Goal: Information Seeking & Learning: Understand process/instructions

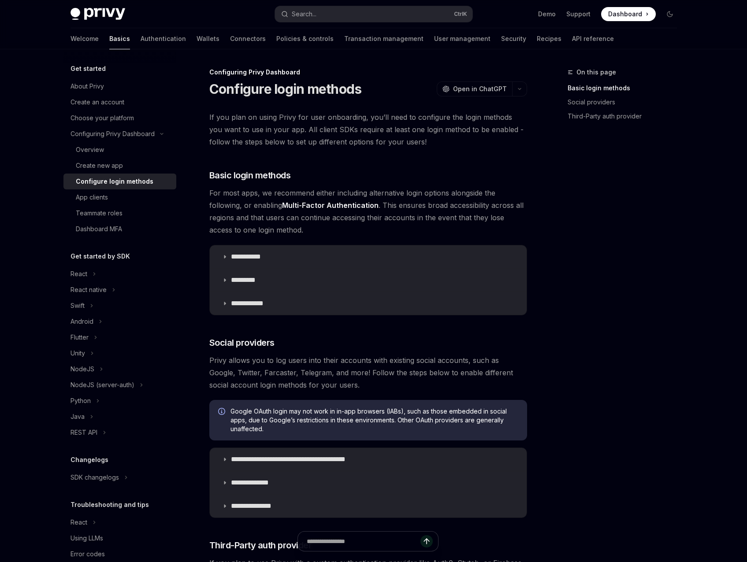
click at [93, 270] on icon at bounding box center [95, 274] width 4 height 11
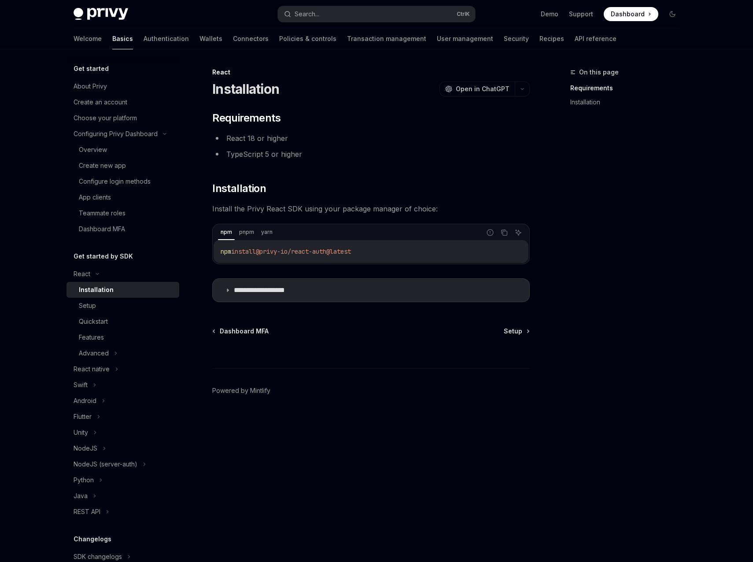
click at [108, 354] on div "Advanced" at bounding box center [94, 353] width 30 height 11
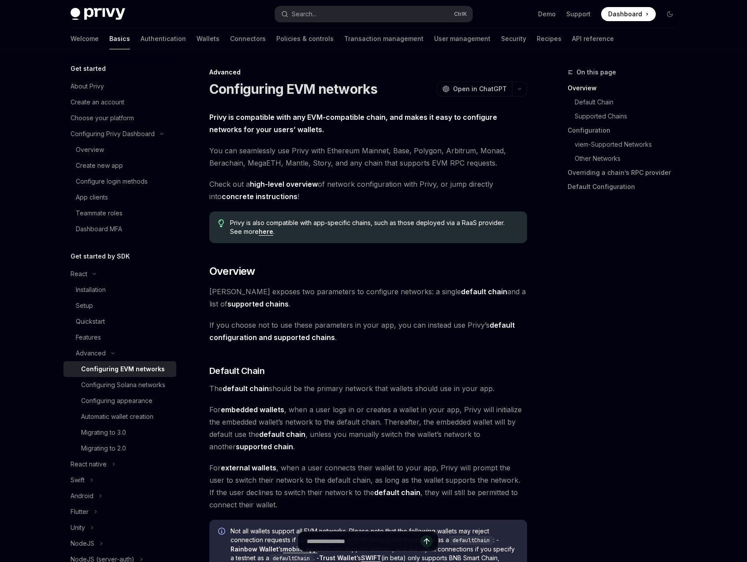
click at [90, 305] on div "Setup" at bounding box center [84, 305] width 17 height 11
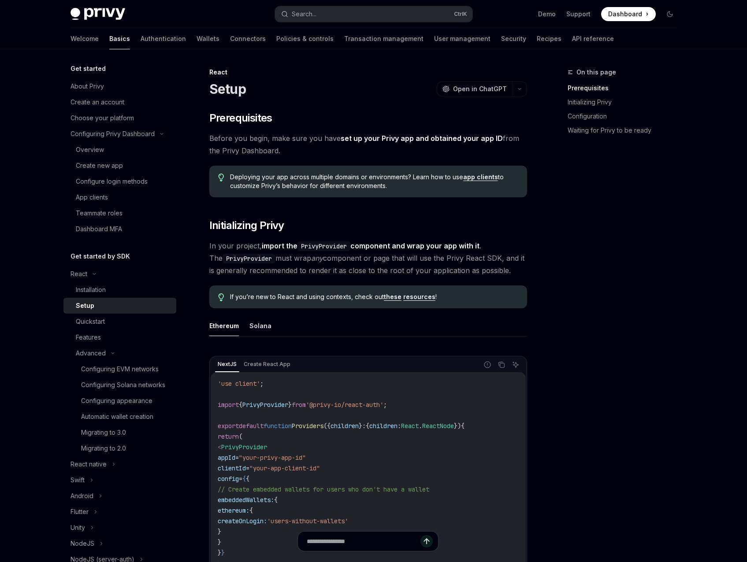
click at [97, 292] on div "Installation" at bounding box center [91, 290] width 30 height 11
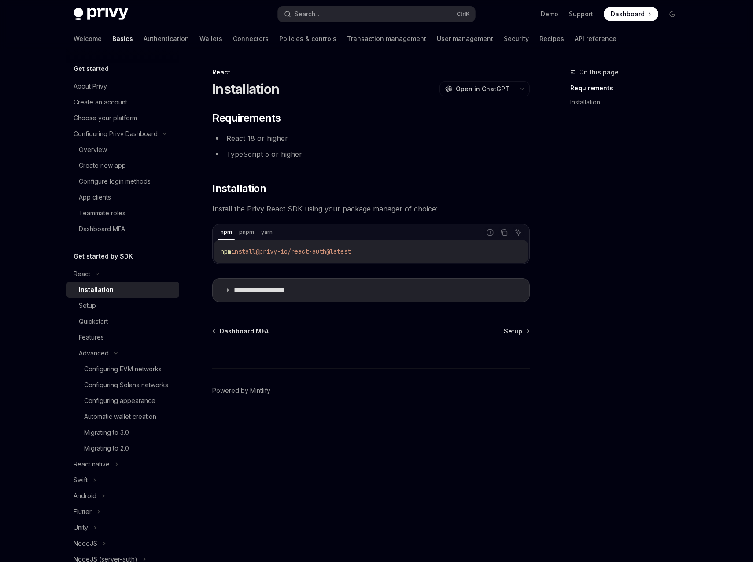
click at [104, 336] on div "Features" at bounding box center [91, 337] width 25 height 11
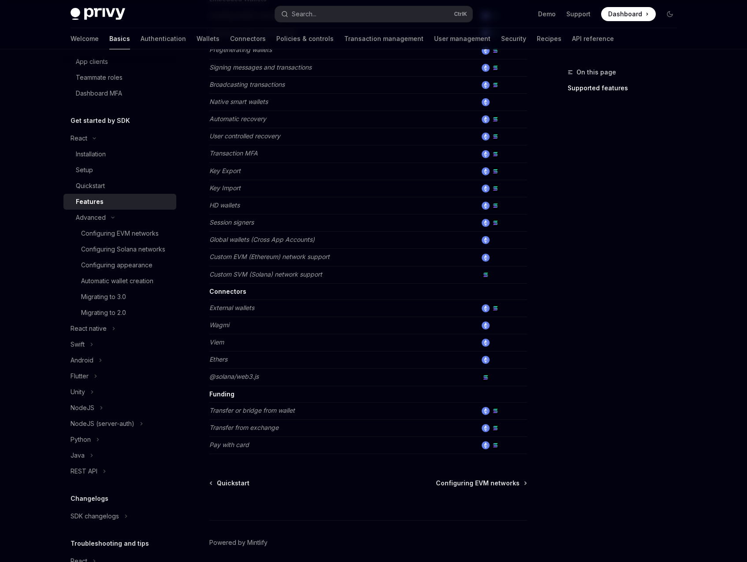
scroll to position [132, 0]
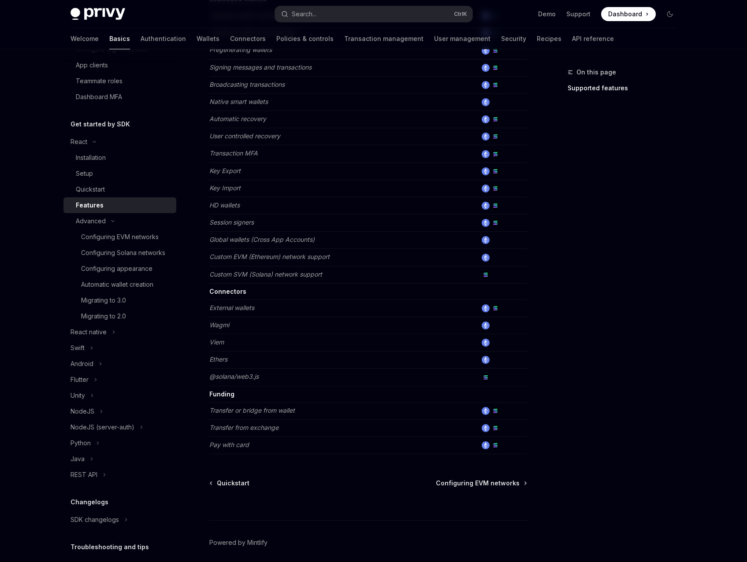
click at [141, 42] on link "Authentication" at bounding box center [163, 38] width 45 height 21
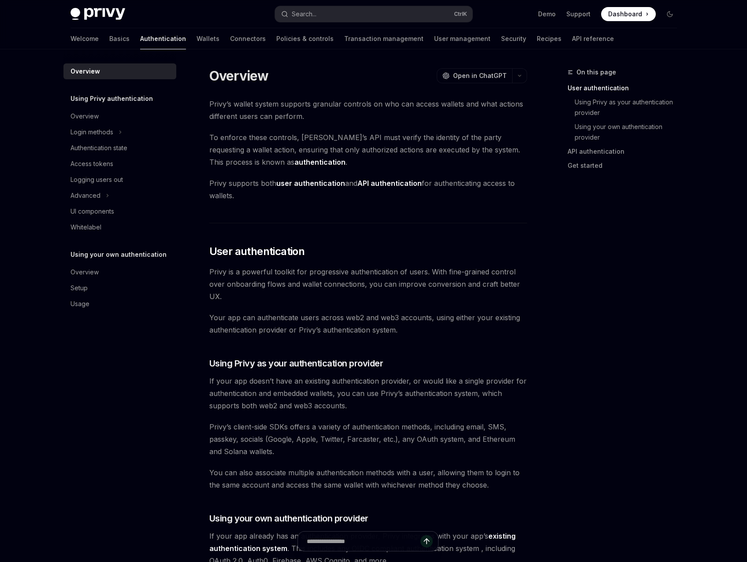
click at [100, 196] on div "Advanced" at bounding box center [119, 196] width 113 height 16
click at [125, 136] on div "Login methods" at bounding box center [119, 132] width 113 height 16
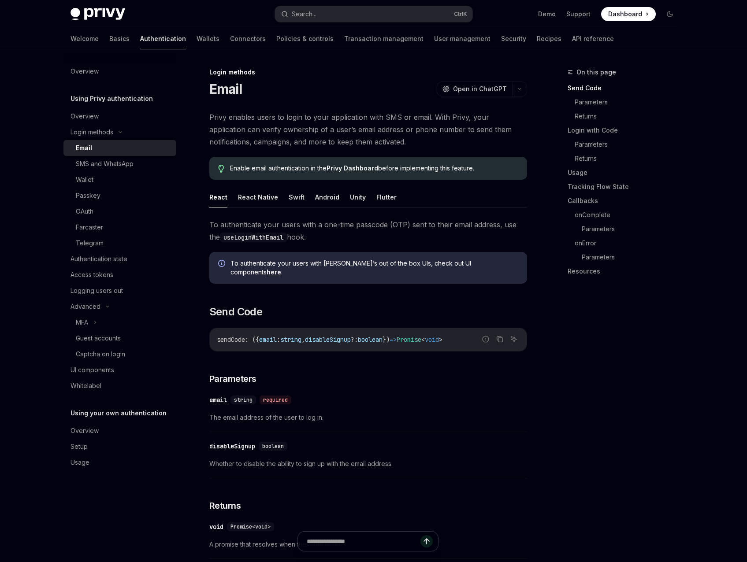
click at [97, 211] on div "OAuth" at bounding box center [123, 211] width 95 height 11
type textarea "*"
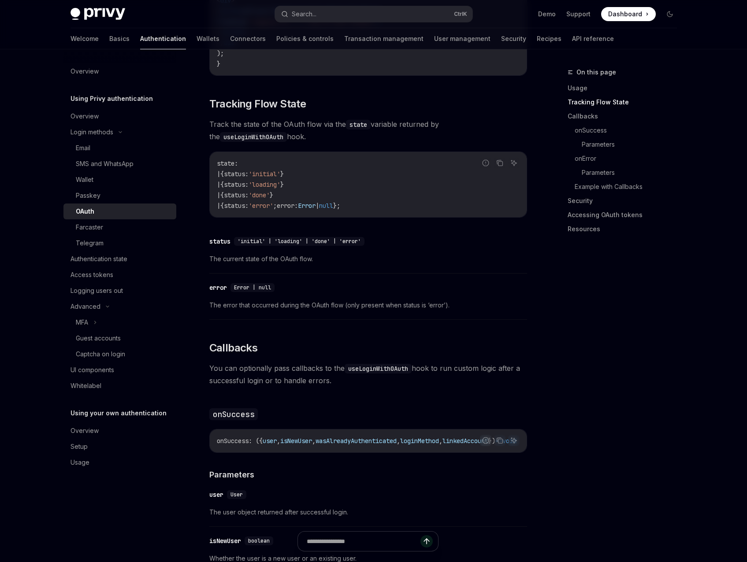
scroll to position [881, 0]
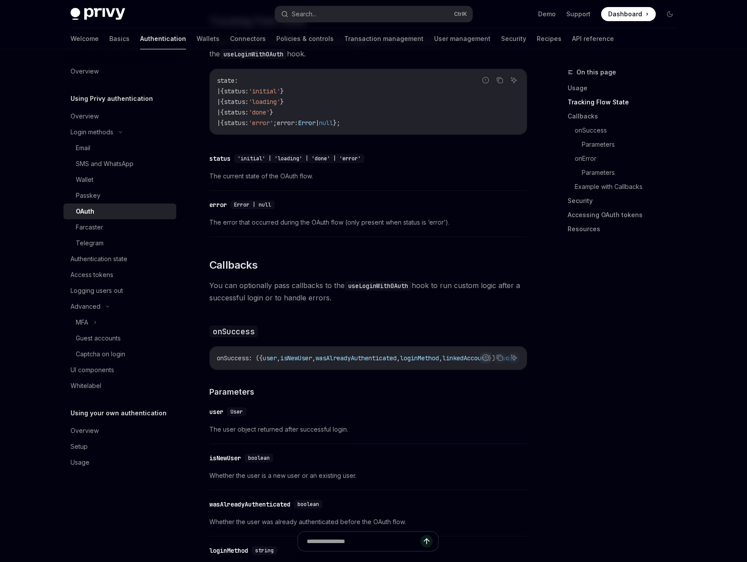
click at [374, 281] on code "useLoginWithOAuth" at bounding box center [378, 286] width 67 height 10
copy span "useLoginWithOAuth"
